Goal: Task Accomplishment & Management: Manage account settings

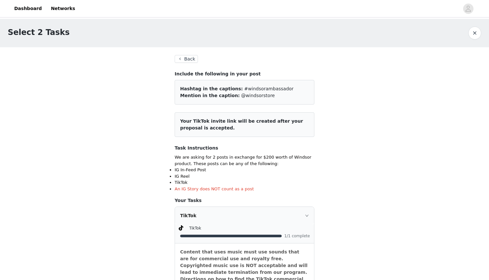
click at [183, 60] on button "Back" at bounding box center [186, 59] width 23 height 8
click at [192, 58] on button "Back" at bounding box center [186, 59] width 23 height 8
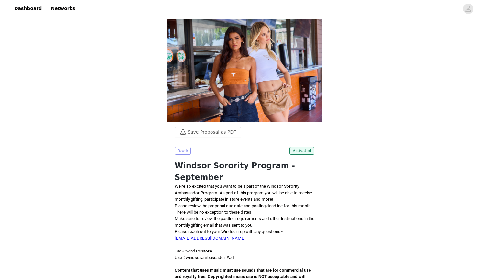
click at [182, 152] on button "Back" at bounding box center [183, 151] width 16 height 8
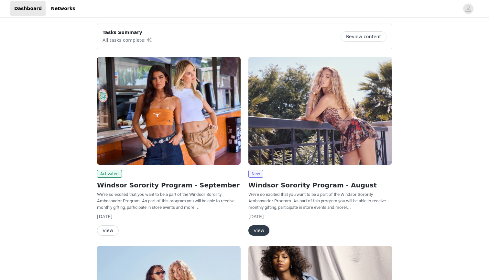
scroll to position [5, 0]
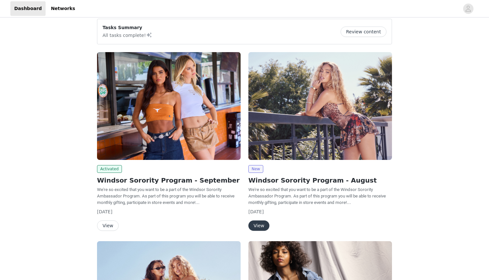
click at [261, 29] on button "Review content" at bounding box center [364, 32] width 46 height 10
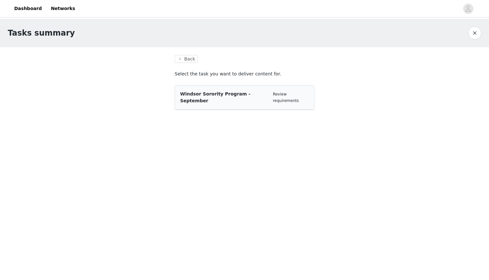
click at [251, 93] on span "Windsor Sorority Program - September" at bounding box center [215, 97] width 70 height 12
click at [191, 58] on button "Back" at bounding box center [186, 59] width 23 height 8
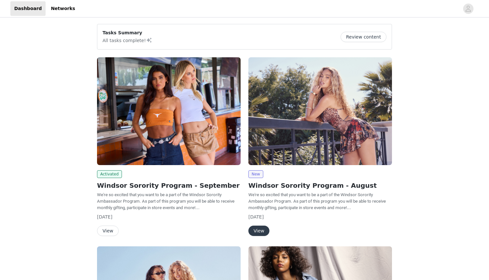
click at [108, 233] on button "View" at bounding box center [108, 231] width 22 height 10
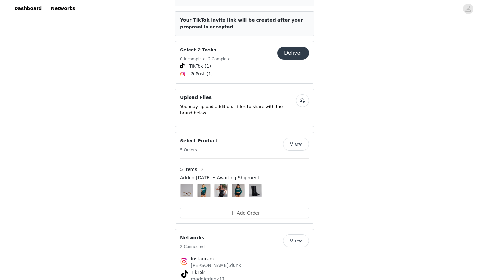
scroll to position [303, 0]
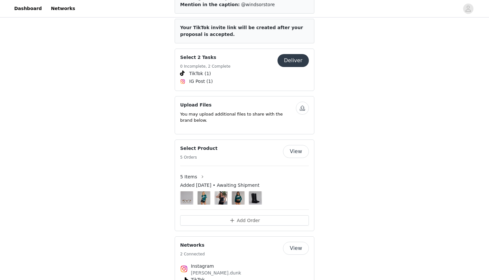
click at [261, 145] on button "View" at bounding box center [296, 151] width 26 height 13
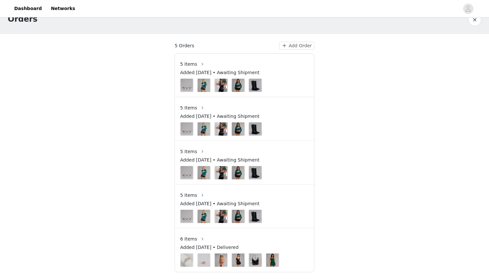
scroll to position [13, 0]
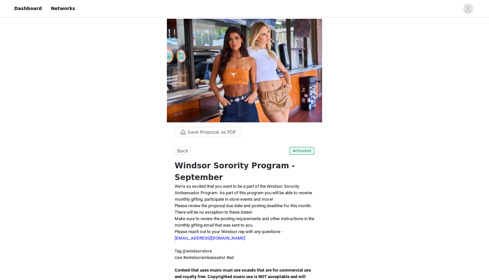
scroll to position [13, 0]
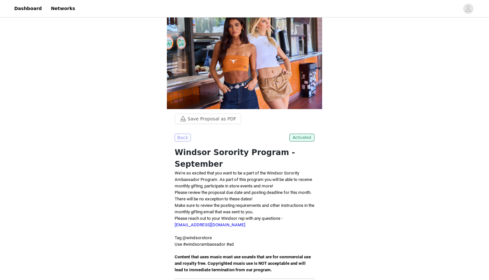
click at [180, 140] on button "Back" at bounding box center [183, 138] width 16 height 8
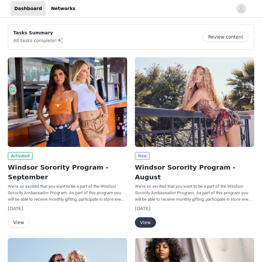
click at [152, 46] on article "Tasks Summary All tasks complete! Review content" at bounding box center [131, 37] width 246 height 26
